Goal: Navigation & Orientation: Find specific page/section

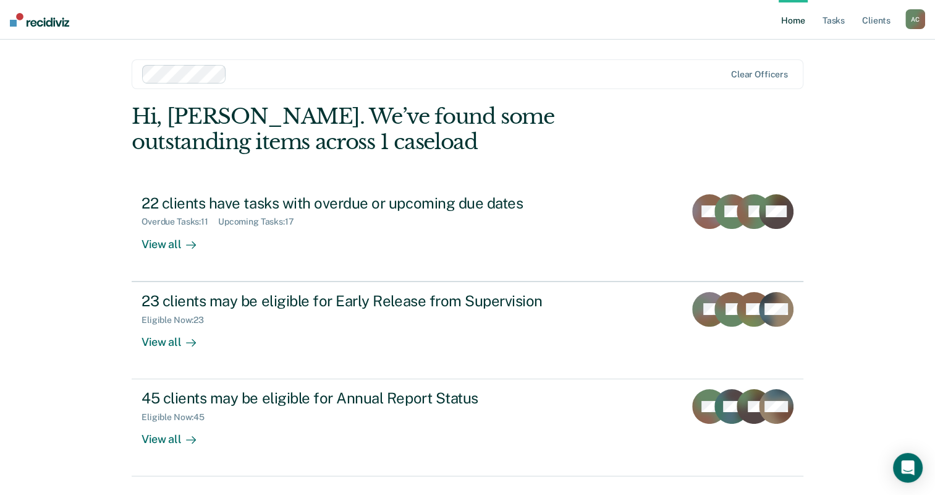
click at [791, 22] on link "Home" at bounding box center [793, 20] width 28 height 40
click at [790, 20] on link "Home" at bounding box center [793, 20] width 28 height 40
click at [55, 20] on img at bounding box center [39, 20] width 59 height 14
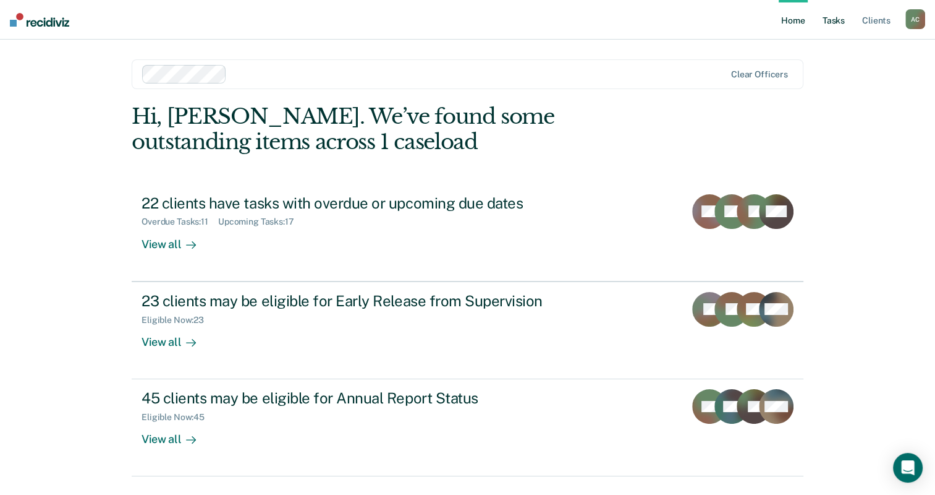
click at [837, 19] on link "Tasks" at bounding box center [833, 20] width 27 height 40
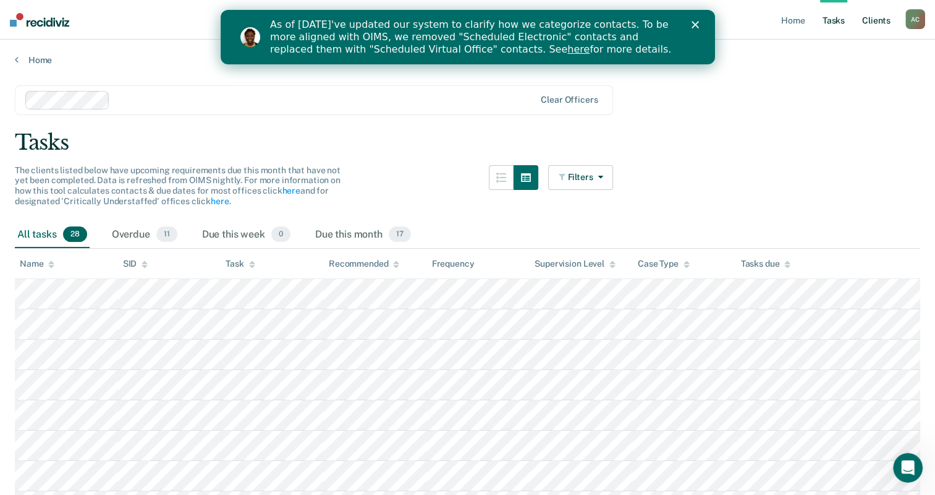
click at [883, 23] on link "Client s" at bounding box center [876, 20] width 33 height 40
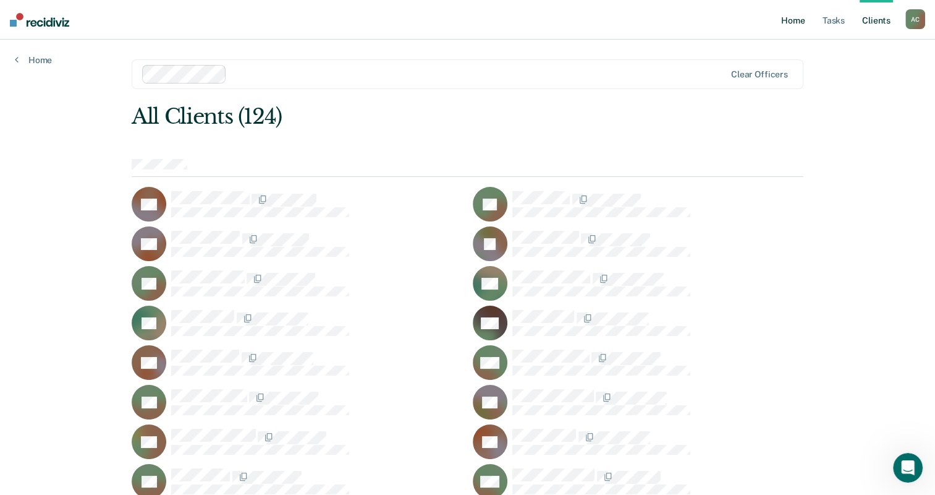
click at [786, 23] on link "Home" at bounding box center [793, 20] width 28 height 40
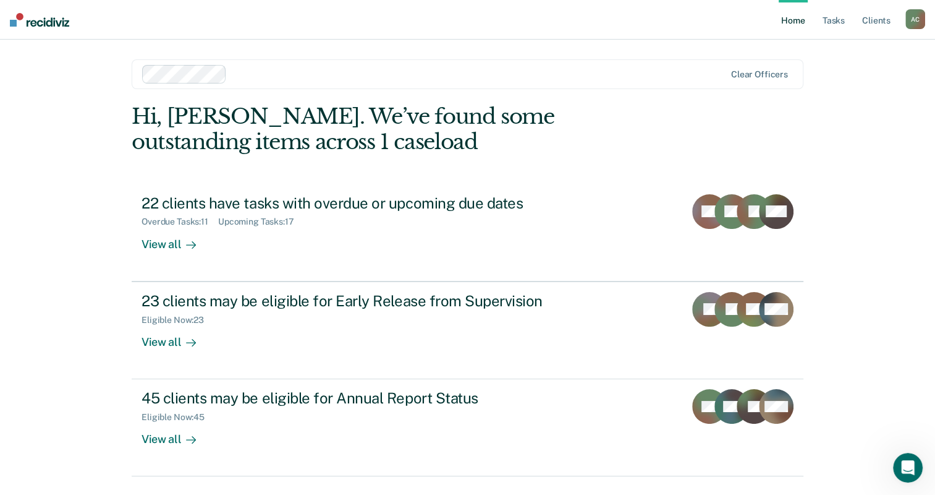
click at [915, 15] on div "A C" at bounding box center [916, 19] width 20 height 20
click at [888, 24] on link "Client s" at bounding box center [876, 20] width 33 height 40
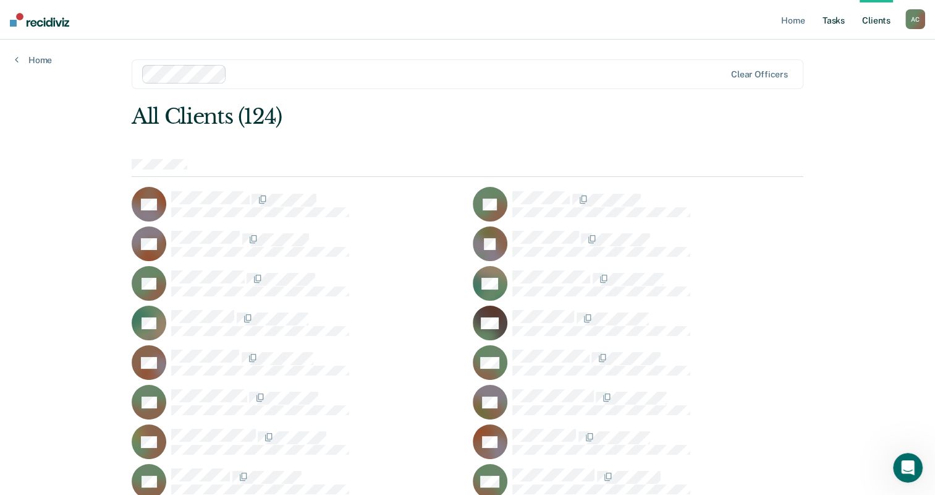
click at [828, 25] on link "Tasks" at bounding box center [833, 20] width 27 height 40
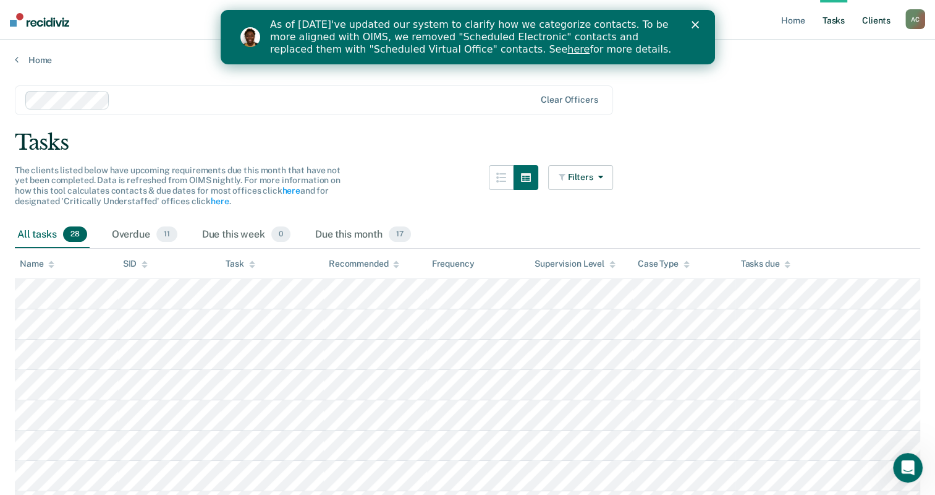
click at [867, 24] on link "Client s" at bounding box center [876, 20] width 33 height 40
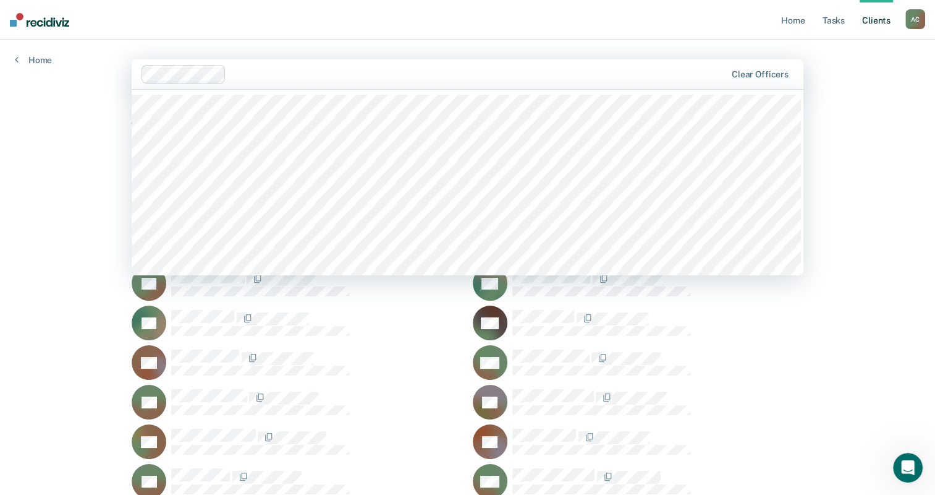
click at [516, 69] on div at bounding box center [478, 74] width 495 height 14
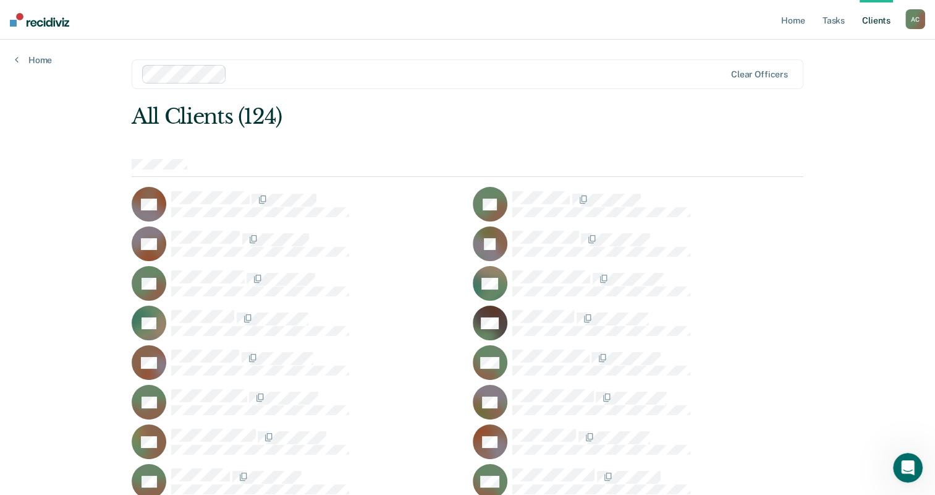
click at [516, 69] on div at bounding box center [478, 74] width 493 height 14
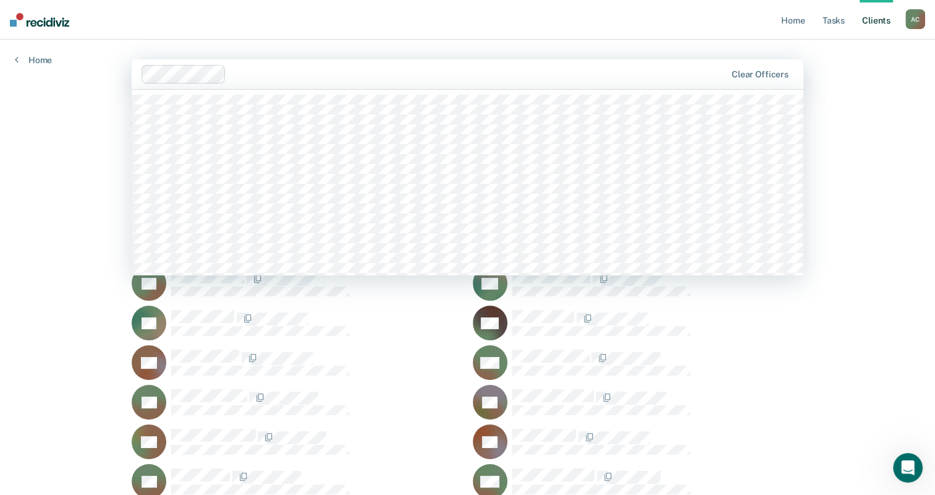
click at [516, 69] on div at bounding box center [478, 74] width 495 height 14
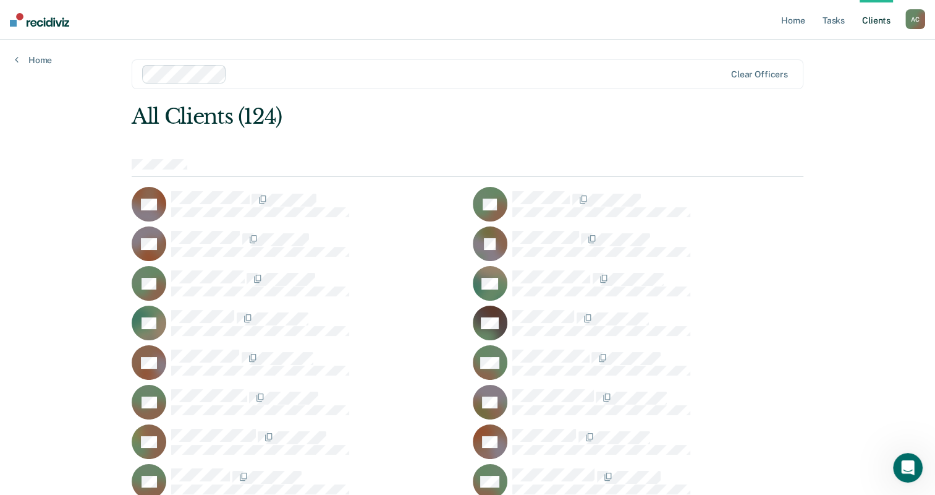
click at [516, 69] on div at bounding box center [478, 74] width 493 height 14
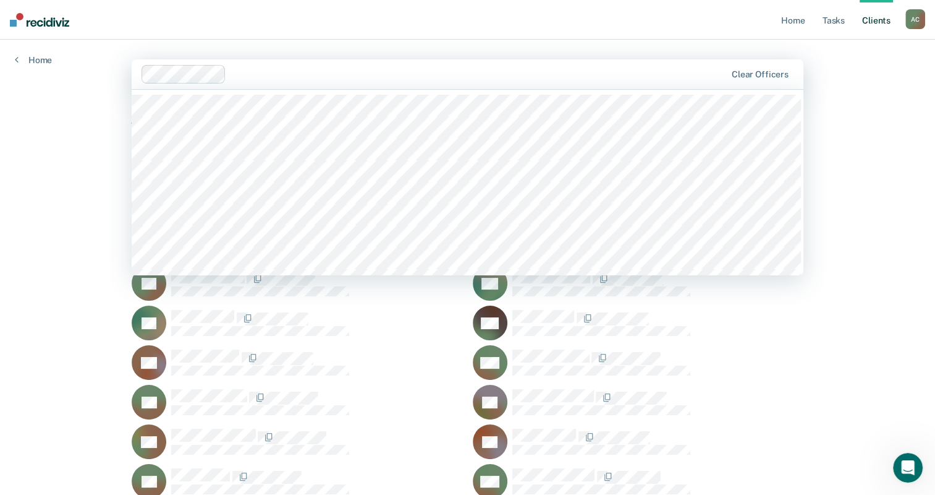
click at [516, 69] on div at bounding box center [478, 74] width 495 height 14
